Goal: Information Seeking & Learning: Learn about a topic

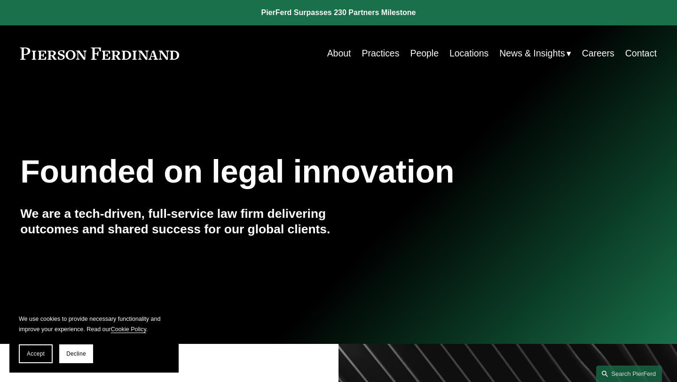
click at [417, 54] on link "People" at bounding box center [424, 53] width 29 height 18
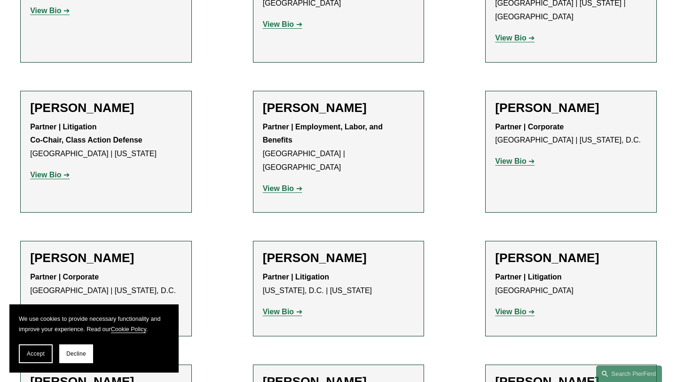
scroll to position [7439, 0]
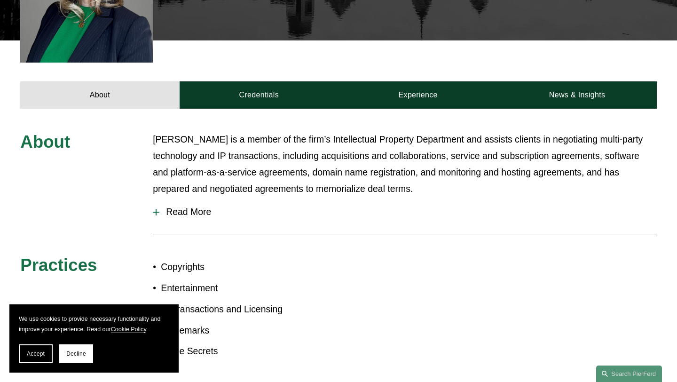
scroll to position [396, 0]
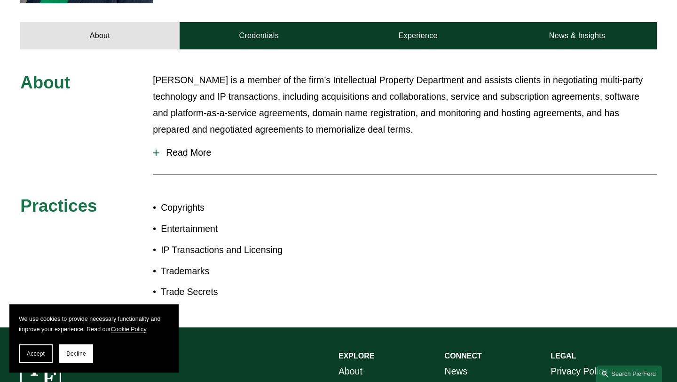
click at [166, 147] on span "Read More" at bounding box center [408, 152] width 498 height 11
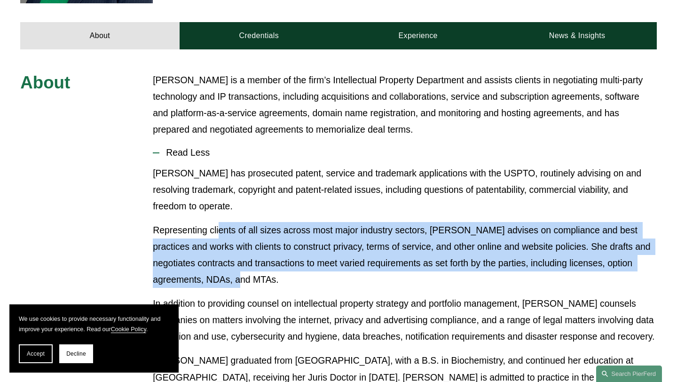
drag, startPoint x: 221, startPoint y: 217, endPoint x: 220, endPoint y: 265, distance: 48.0
click at [220, 265] on p "Representing clients of all sizes across most major industry sectors, Nicole ad…" at bounding box center [405, 255] width 504 height 66
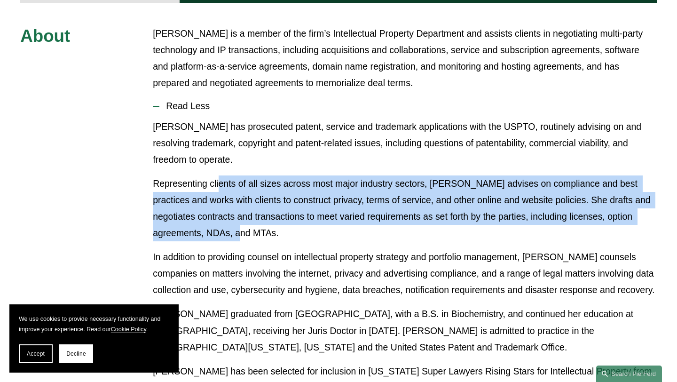
scroll to position [444, 0]
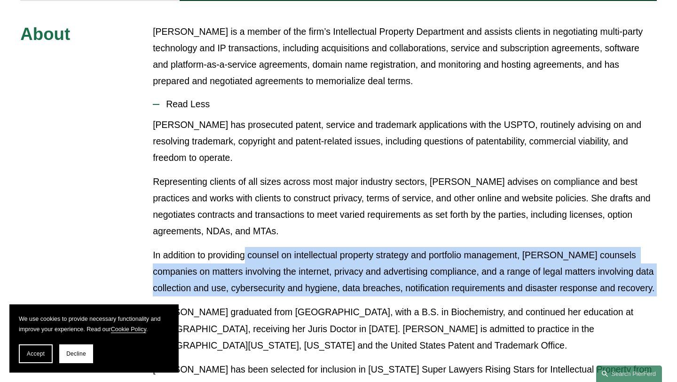
drag, startPoint x: 246, startPoint y: 240, endPoint x: 238, endPoint y: 284, distance: 43.9
click at [238, 284] on div "Nicole has prosecuted patent, service and trademark applications with the USPTO…" at bounding box center [405, 340] width 504 height 447
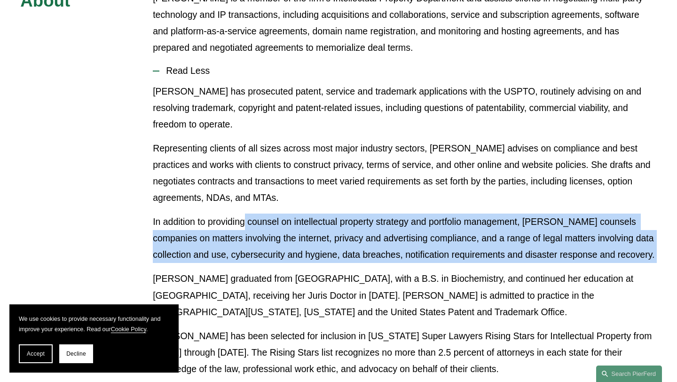
scroll to position [478, 0]
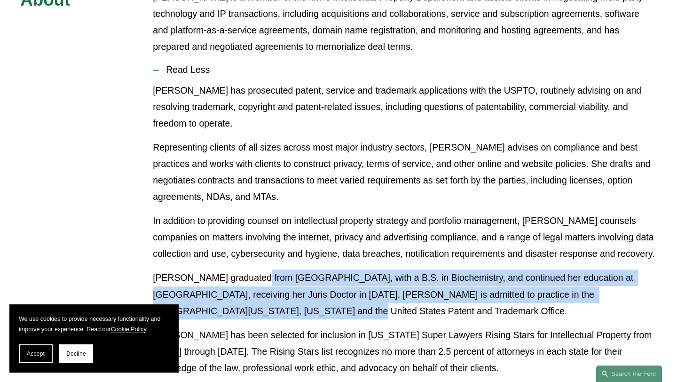
drag, startPoint x: 250, startPoint y: 262, endPoint x: 248, endPoint y: 294, distance: 32.5
click at [248, 294] on p "Nicole graduated from Rutgers University, with a B.S. in Biochemistry, and cont…" at bounding box center [405, 293] width 504 height 49
click at [247, 294] on p "Nicole graduated from Rutgers University, with a B.S. in Biochemistry, and cont…" at bounding box center [405, 293] width 504 height 49
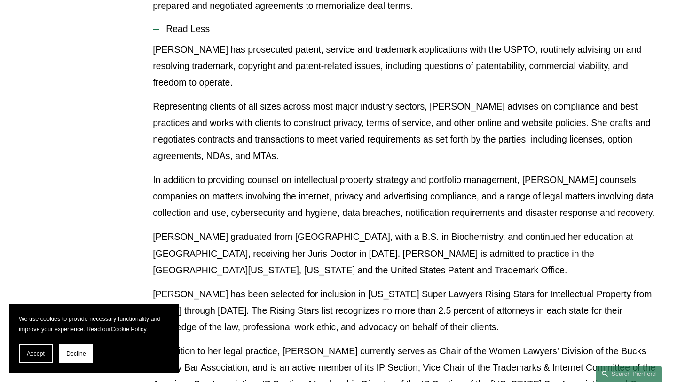
scroll to position [521, 0]
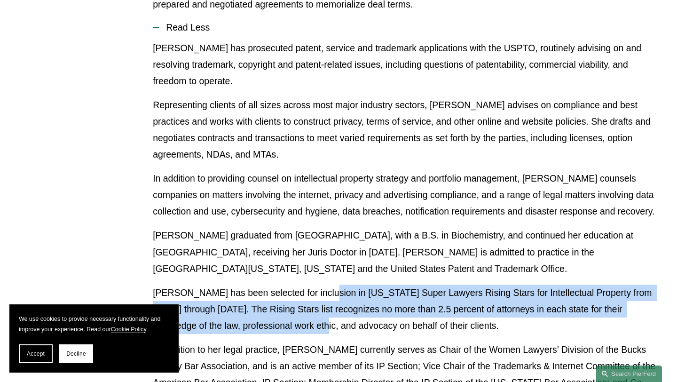
drag, startPoint x: 316, startPoint y: 274, endPoint x: 308, endPoint y: 317, distance: 43.9
click at [309, 317] on p "Nicole has been selected for inclusion in Pennsylvania Super Lawyers Rising Sta…" at bounding box center [405, 309] width 504 height 49
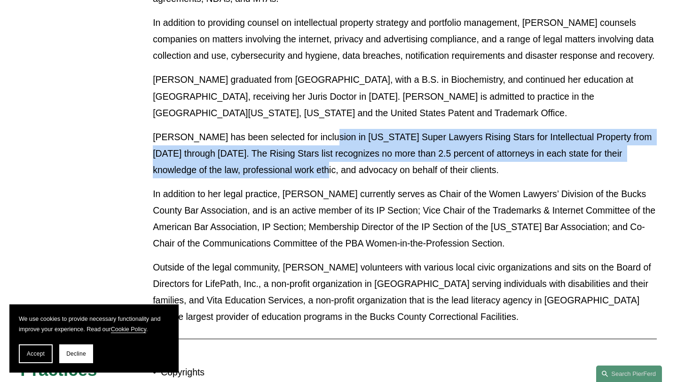
scroll to position [687, 0]
